Goal: Download file/media

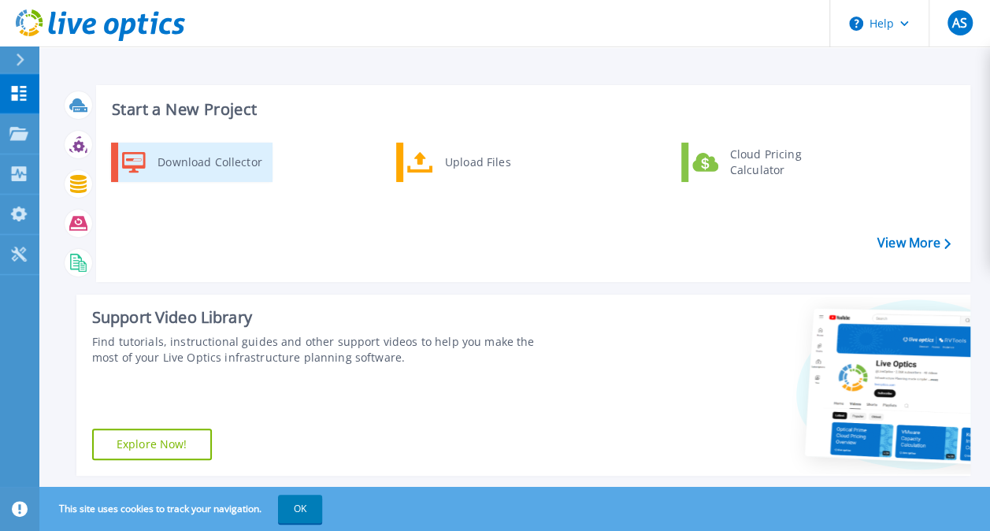
click at [209, 160] on div "Download Collector" at bounding box center [209, 162] width 119 height 32
